Goal: Information Seeking & Learning: Learn about a topic

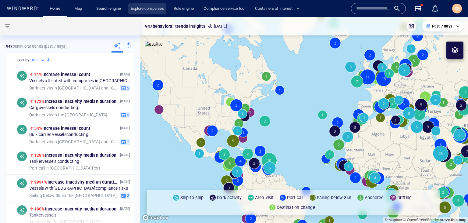
click at [142, 8] on link "Explore companies" at bounding box center [147, 8] width 38 height 11
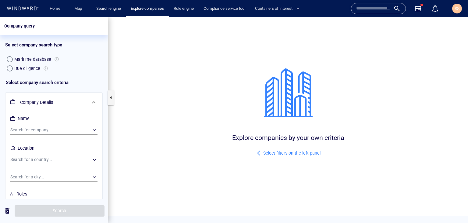
click at [24, 68] on div "Due diligence" at bounding box center [27, 68] width 26 height 7
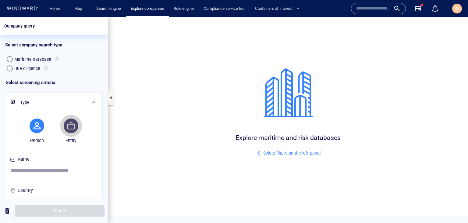
click at [70, 131] on button "button" at bounding box center [71, 125] width 15 height 15
paste input "**********"
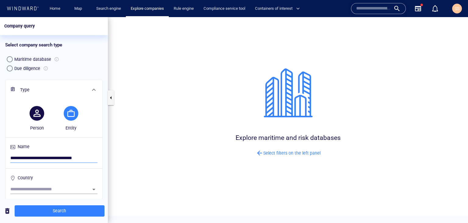
scroll to position [18, 0]
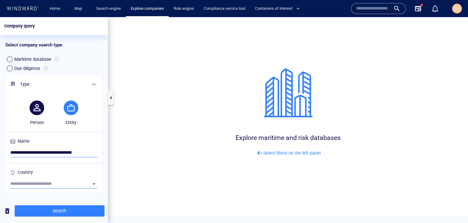
click at [84, 185] on div at bounding box center [90, 183] width 16 height 9
type input "**********"
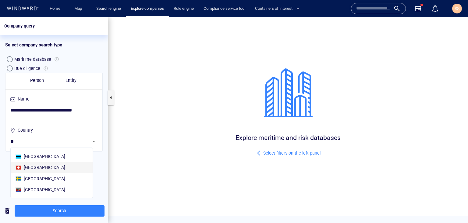
click at [59, 166] on div "[GEOGRAPHIC_DATA]" at bounding box center [51, 167] width 75 height 10
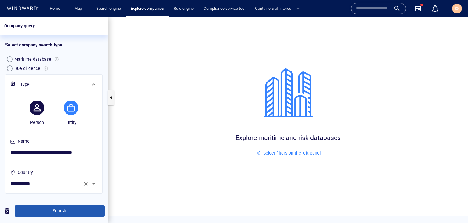
type input "**********"
click at [84, 211] on span "Search" at bounding box center [60, 211] width 80 height 8
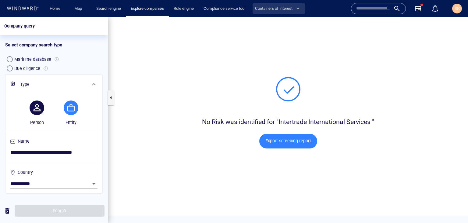
click at [290, 9] on span "Containers of interest" at bounding box center [277, 8] width 45 height 7
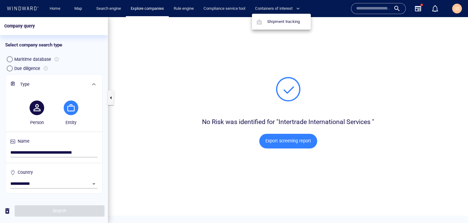
click at [227, 11] on div at bounding box center [234, 111] width 468 height 223
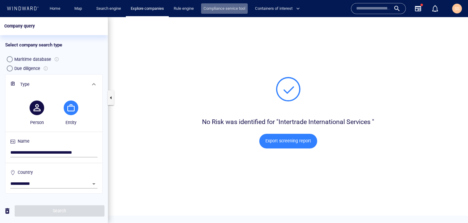
click at [227, 9] on link "Compliance service tool" at bounding box center [224, 8] width 47 height 11
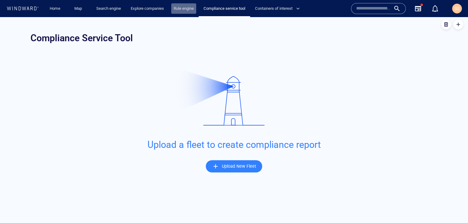
click at [181, 8] on link "Rule engine" at bounding box center [183, 8] width 25 height 11
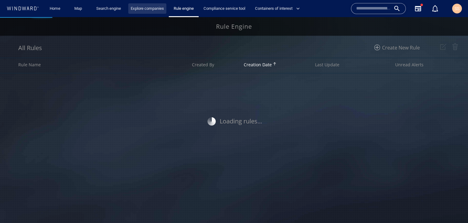
click at [147, 8] on link "Explore companies" at bounding box center [147, 8] width 38 height 11
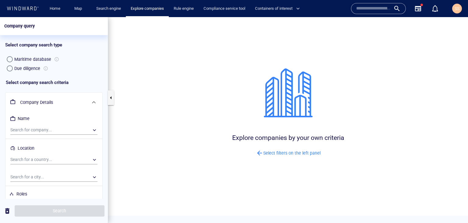
scroll to position [56, 0]
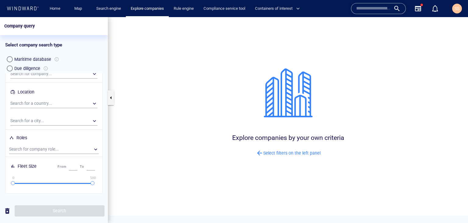
click at [24, 139] on div "Roles" at bounding box center [21, 138] width 13 height 10
click at [54, 149] on div "​" at bounding box center [54, 149] width 90 height 9
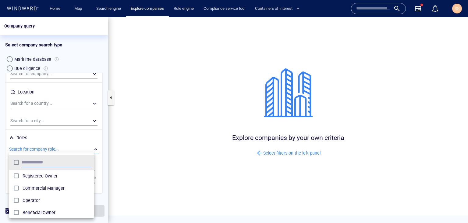
scroll to position [56, 80]
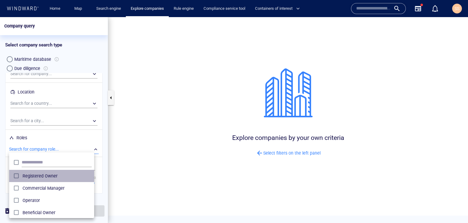
click at [54, 178] on span "Registered Owner" at bounding box center [57, 175] width 69 height 7
click at [105, 144] on div at bounding box center [234, 119] width 468 height 205
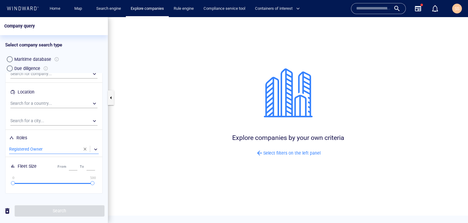
click at [20, 67] on div "Due diligence" at bounding box center [27, 68] width 26 height 7
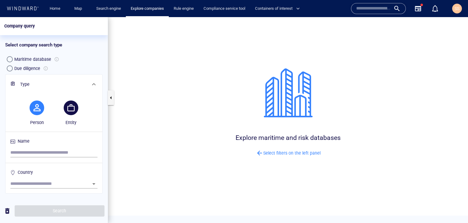
scroll to position [0, 0]
